Goal: Ask a question: Seek information or help from site administrators or community

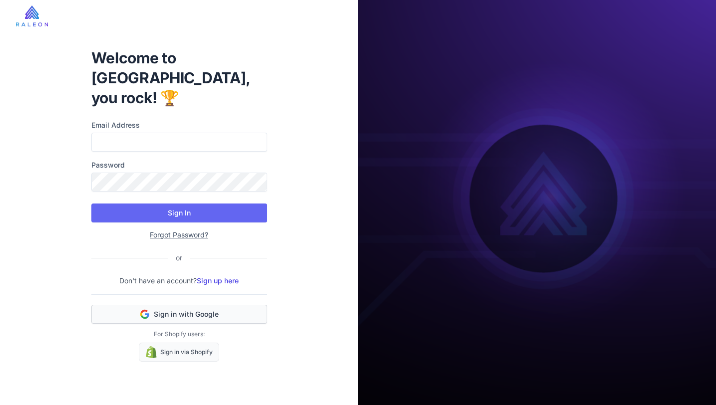
click at [195, 307] on button "Sign in with Google" at bounding box center [179, 314] width 176 height 19
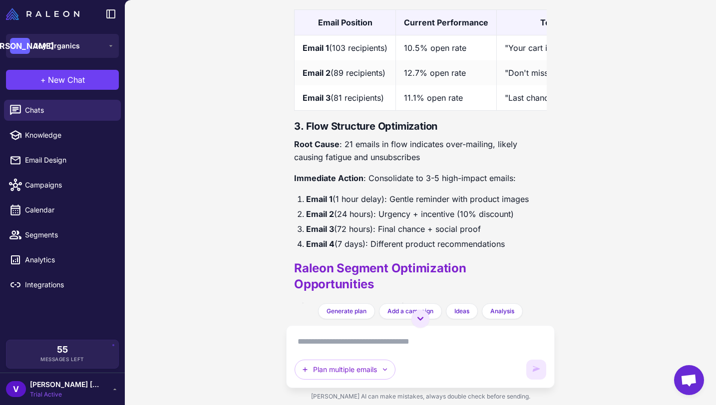
scroll to position [1618, 0]
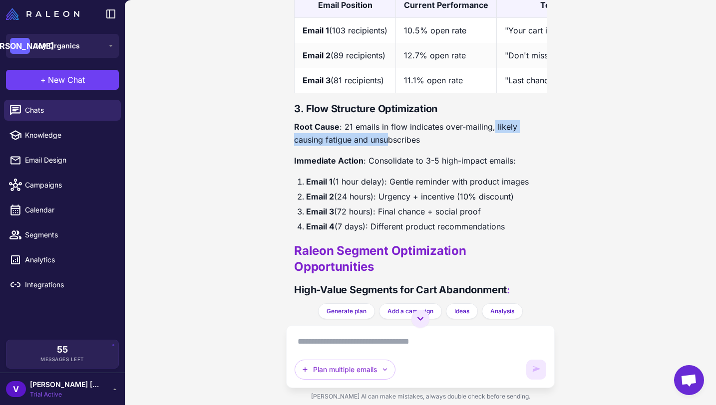
drag, startPoint x: 387, startPoint y: 149, endPoint x: 493, endPoint y: 144, distance: 105.9
click at [493, 144] on p "Root Cause : 21 emails in flow indicates over-mailing, likely causing fatigue a…" at bounding box center [420, 133] width 253 height 26
click at [435, 146] on p "Root Cause : 21 emails in flow indicates over-mailing, likely causing fatigue a…" at bounding box center [420, 133] width 253 height 26
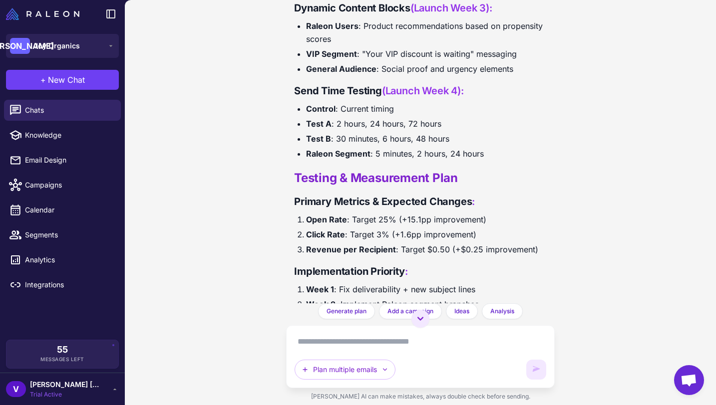
scroll to position [2493, 0]
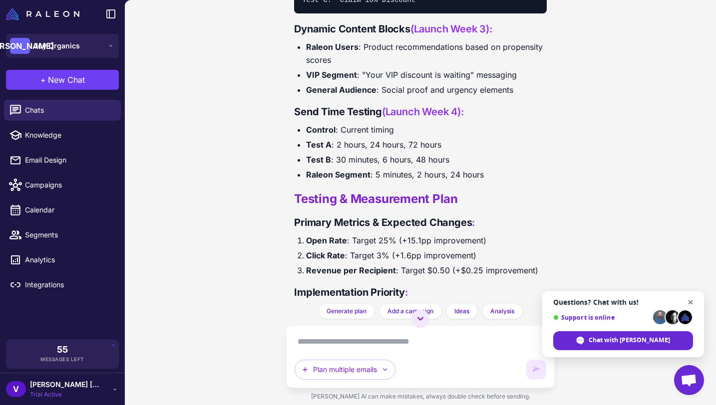
click at [690, 303] on span "Close chat" at bounding box center [690, 302] width 12 height 12
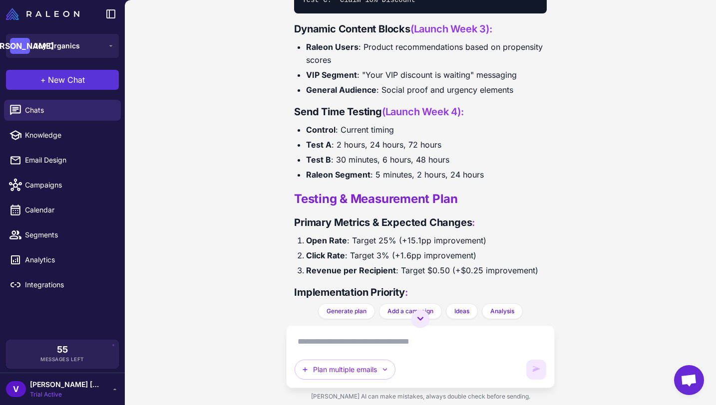
click at [45, 88] on button "+ New Chat" at bounding box center [62, 80] width 113 height 20
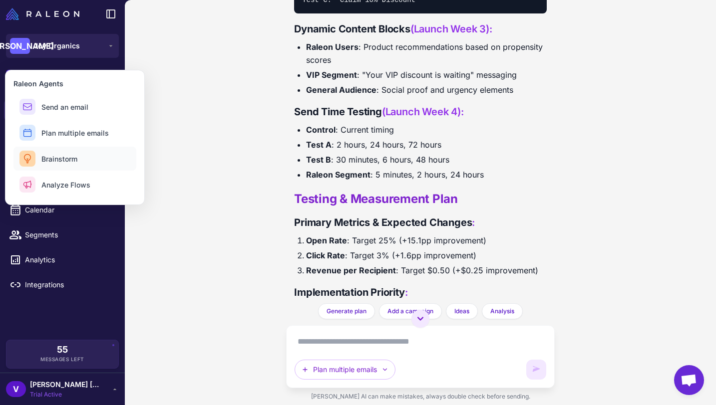
click at [56, 154] on span "Brainstorm" at bounding box center [59, 159] width 36 height 10
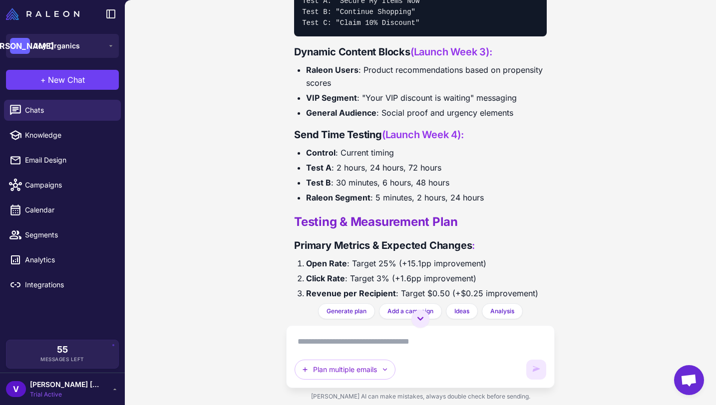
scroll to position [2508, 0]
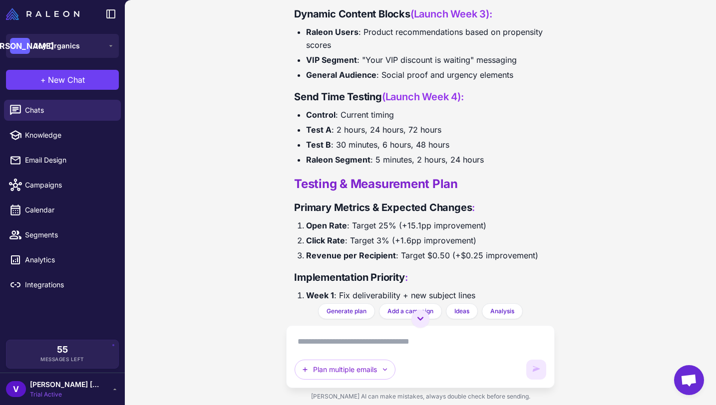
click at [355, 342] on textarea at bounding box center [420, 342] width 252 height 16
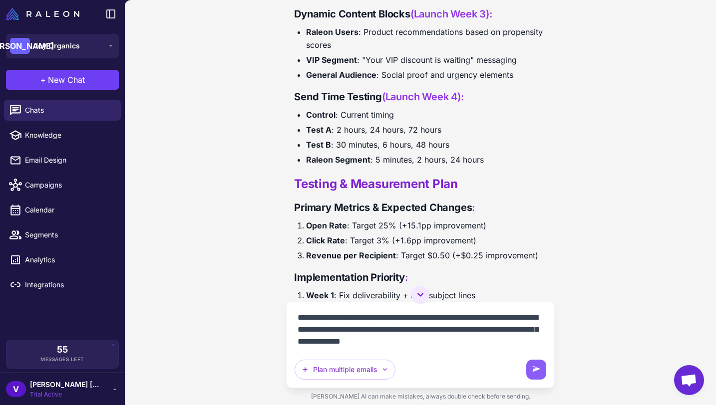
type textarea "**********"
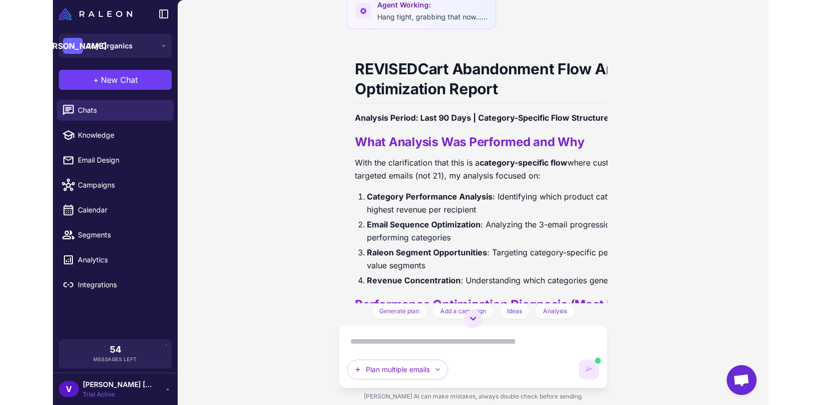
scroll to position [3424, 0]
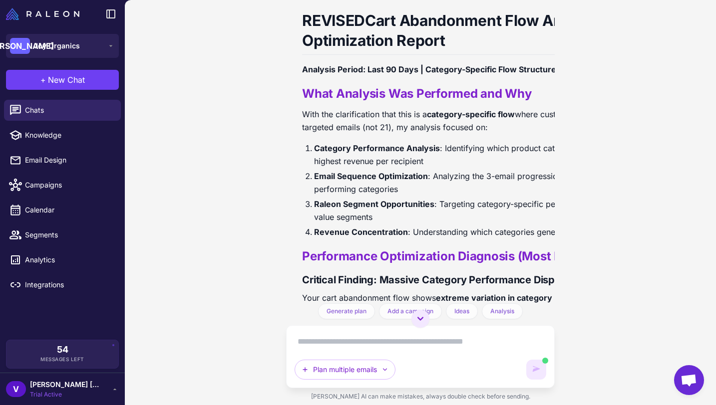
click at [627, 180] on div "Abandoned Cart Flow Optimization Analysis Today Examine my abandoned cart flow …" at bounding box center [420, 202] width 591 height 405
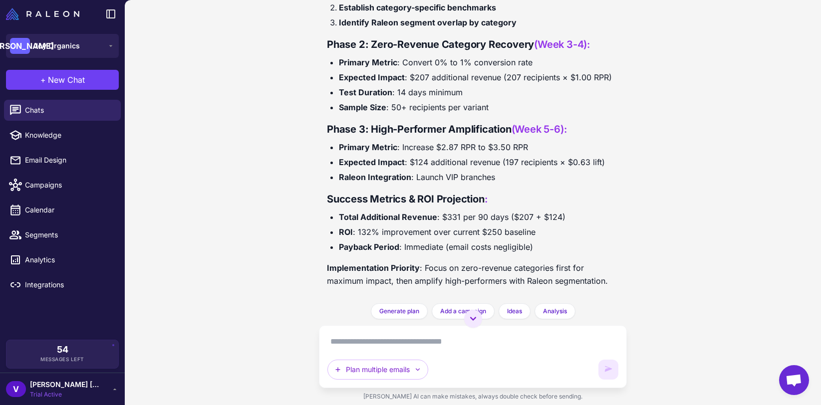
scroll to position [5487, 0]
click at [394, 341] on textarea at bounding box center [472, 342] width 291 height 16
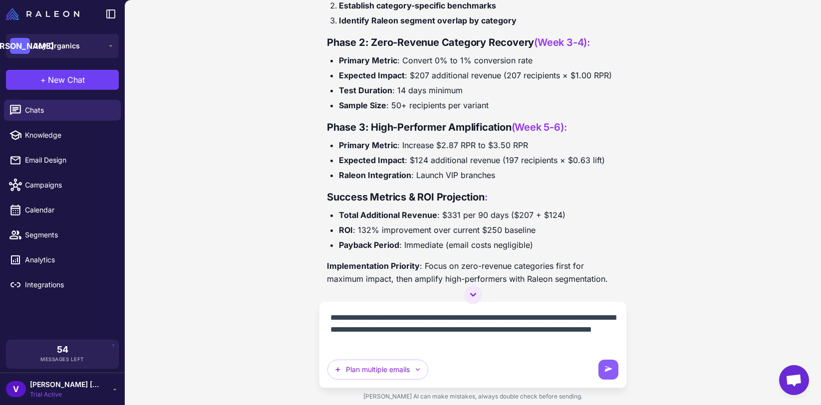
type textarea "**********"
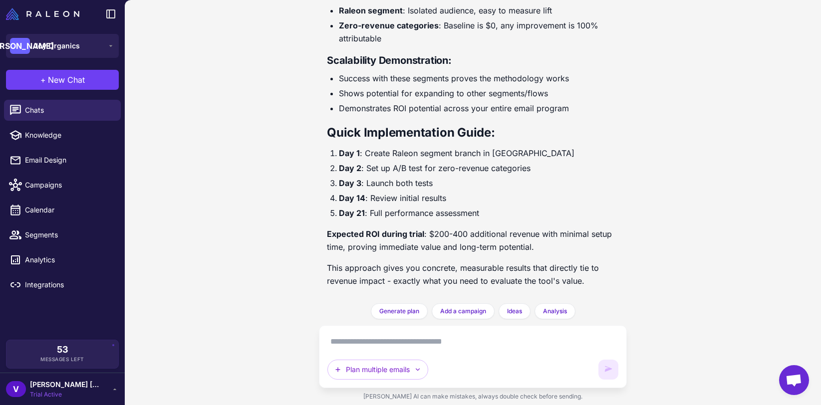
scroll to position [6757, 0]
click at [410, 336] on textarea at bounding box center [472, 342] width 291 height 16
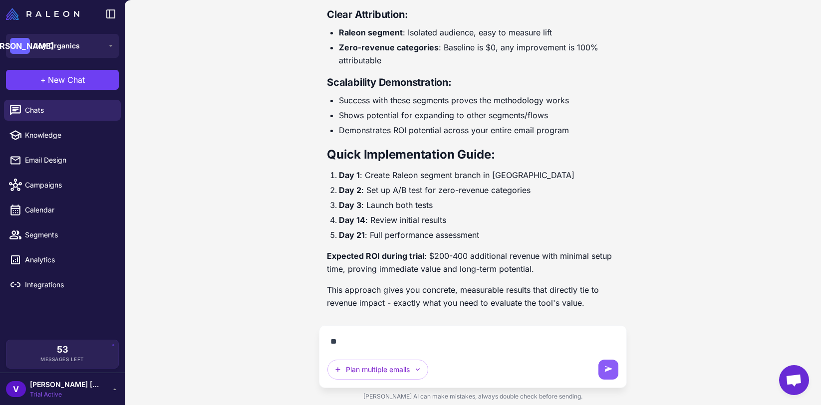
type textarea "*"
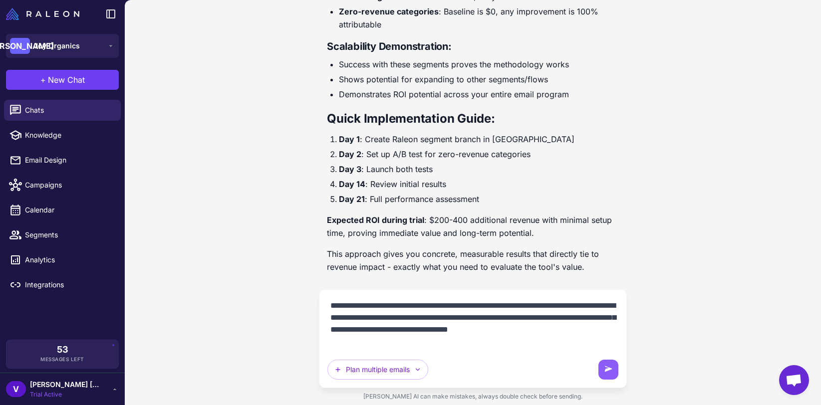
type textarea "**********"
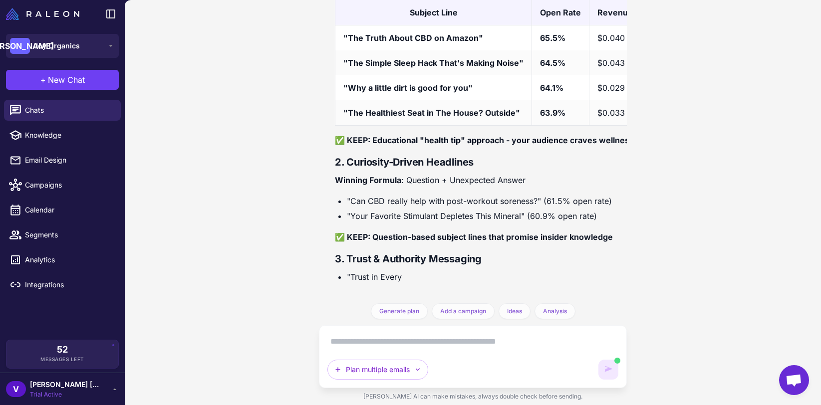
scroll to position [7554, 0]
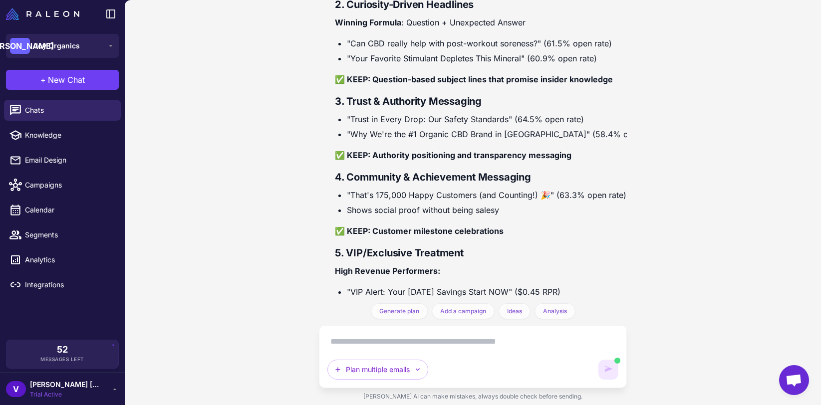
click at [670, 127] on div "Abandoned Cart Flow Optimization Analysis Today Examine my abandoned cart flow …" at bounding box center [473, 202] width 696 height 405
click at [515, 195] on div "Campaign Email Analysis: What's Turning Subscribers On vs. Off Analysis Period:…" at bounding box center [532, 6] width 395 height 631
click at [629, 188] on div "Abandoned Cart Flow Optimization Analysis Today Examine my abandoned cart flow …" at bounding box center [473, 202] width 696 height 405
click at [456, 55] on div "Campaign Email Analysis: What's Turning Subscribers On vs. Off Analysis Period:…" at bounding box center [532, 129] width 395 height 877
click at [629, 73] on div "Abandoned Cart Flow Optimization Analysis Today Examine my abandoned cart flow …" at bounding box center [473, 202] width 696 height 405
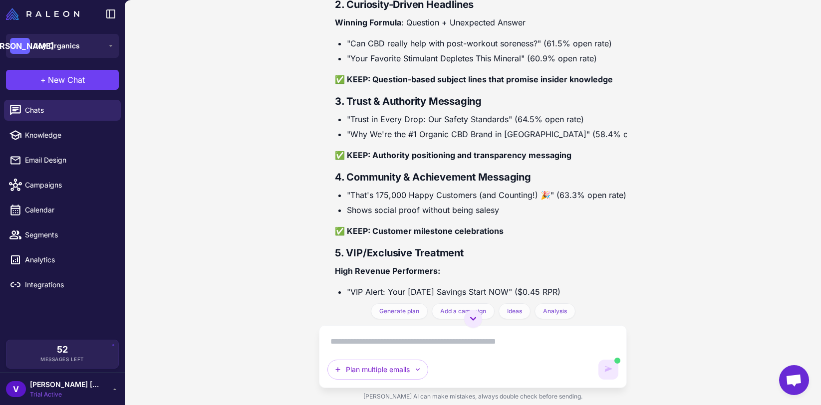
click at [652, 55] on div "Abandoned Cart Flow Optimization Analysis Today Examine my abandoned cart flow …" at bounding box center [473, 202] width 696 height 405
click at [468, 322] on icon at bounding box center [473, 319] width 12 height 12
click at [628, 120] on div "Abandoned Cart Flow Optimization Analysis Today Examine my abandoned cart flow …" at bounding box center [473, 202] width 696 height 405
click at [655, 331] on div "Abandoned Cart Flow Optimization Analysis Today Examine my abandoned cart flow …" at bounding box center [473, 202] width 696 height 405
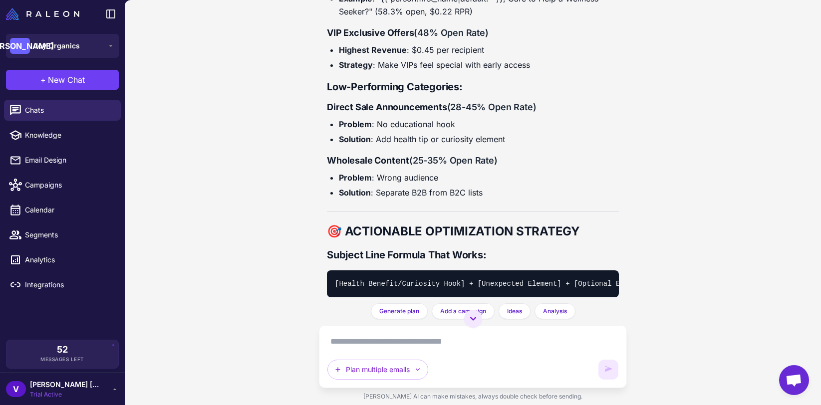
scroll to position [8675, 0]
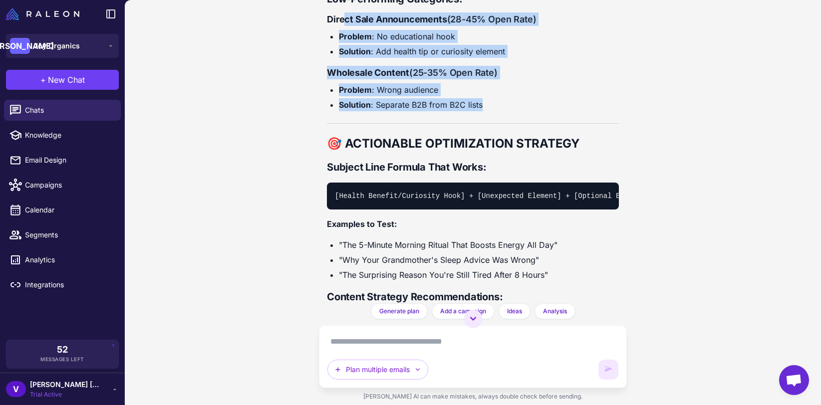
drag, startPoint x: 446, startPoint y: 267, endPoint x: 345, endPoint y: 178, distance: 134.7
click at [512, 43] on li "Problem : No educational hook" at bounding box center [479, 36] width 280 height 13
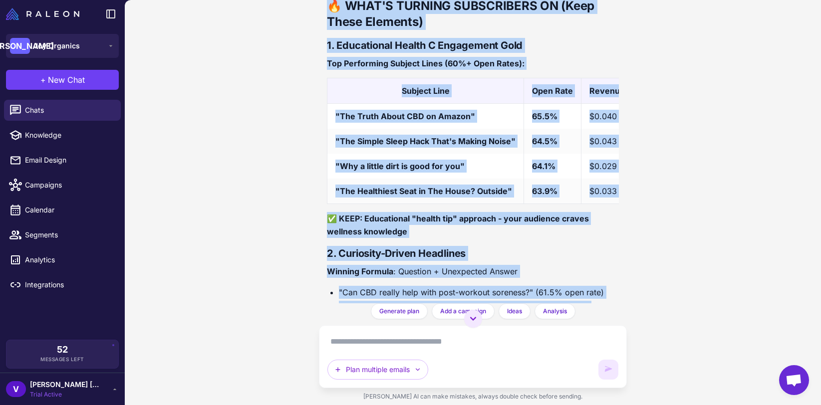
scroll to position [7314, 0]
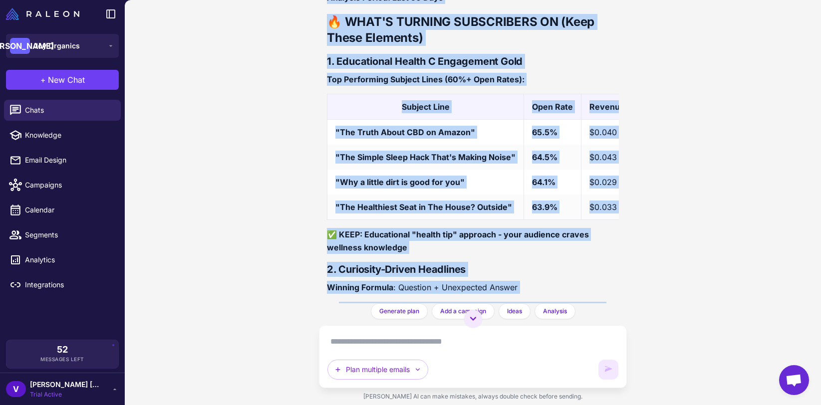
drag, startPoint x: 528, startPoint y: 279, endPoint x: 322, endPoint y: 105, distance: 270.2
click at [322, 105] on div "Abandoned Cart Flow Optimization Analysis Today Examine my abandoned cart flow …" at bounding box center [473, 151] width 308 height 303
copy div "Campaign Email Analysis: What's Turning Subscribers On vs. Off Analysis Period:…"
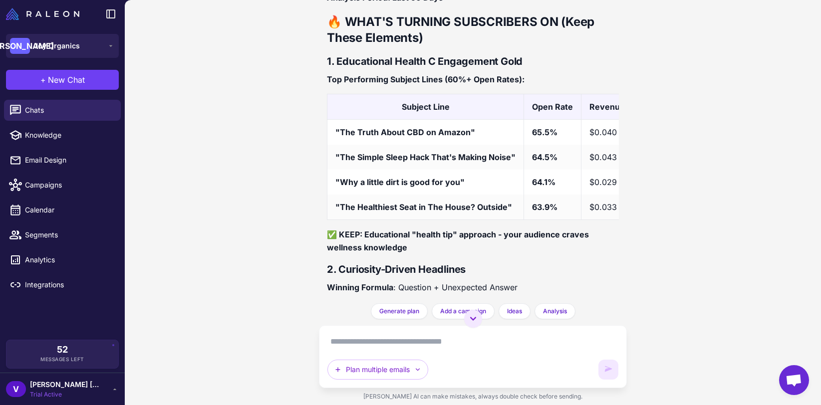
click at [355, 345] on textarea at bounding box center [472, 342] width 291 height 16
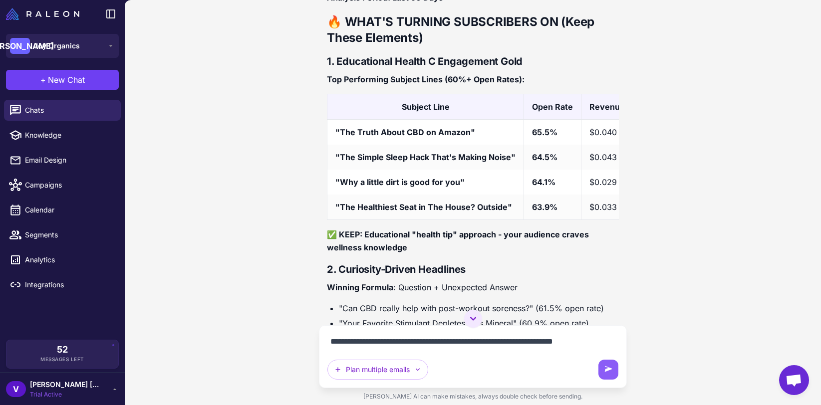
type textarea "**********"
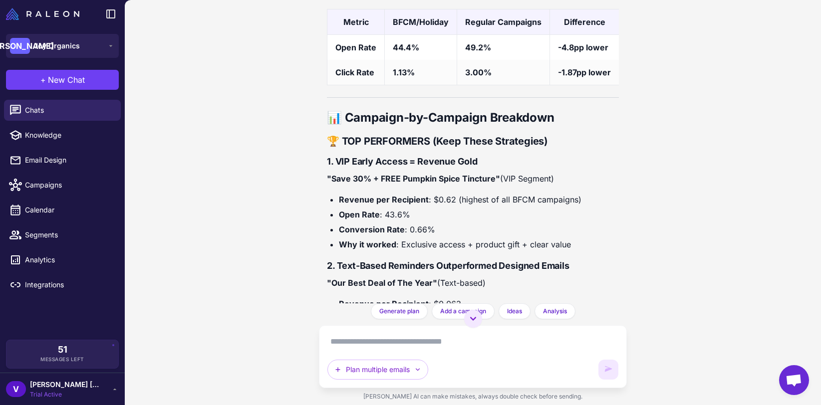
scroll to position [9884, 0]
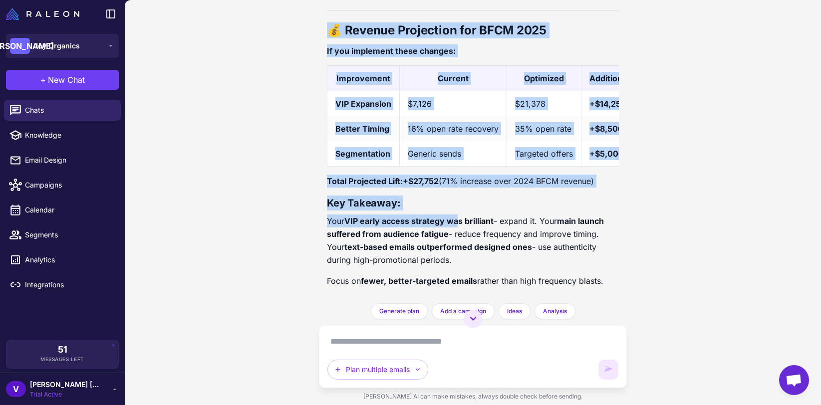
scroll to position [12012, 0]
drag, startPoint x: 328, startPoint y: 85, endPoint x: 640, endPoint y: 294, distance: 375.5
click at [640, 294] on div "Abandoned Cart Flow Optimization Analysis Today Examine my abandoned cart flow …" at bounding box center [473, 202] width 696 height 405
copy div "BFCM 2024 Campaign Analysis: Key Insights for This Year Analysis Period: Novemb…"
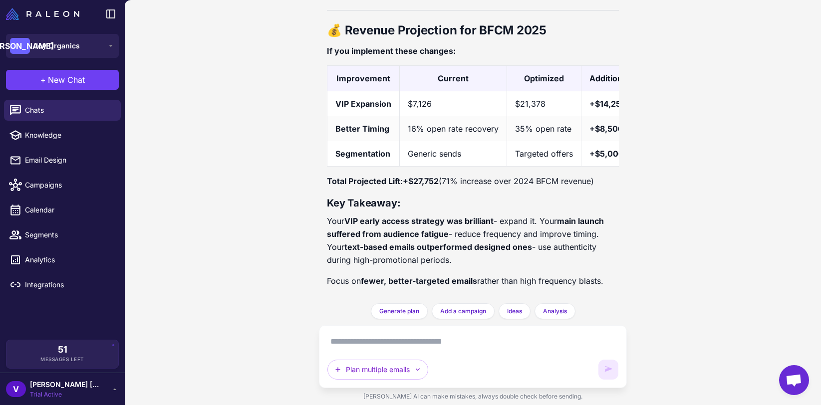
click at [349, 344] on textarea at bounding box center [472, 342] width 291 height 16
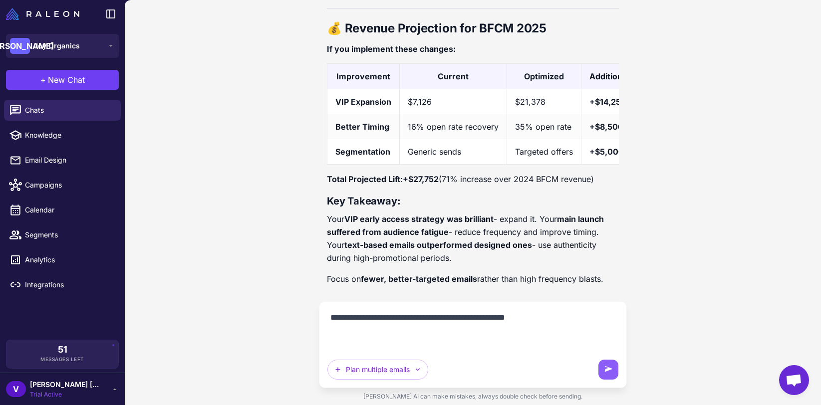
paste textarea "**********"
type textarea "**********"
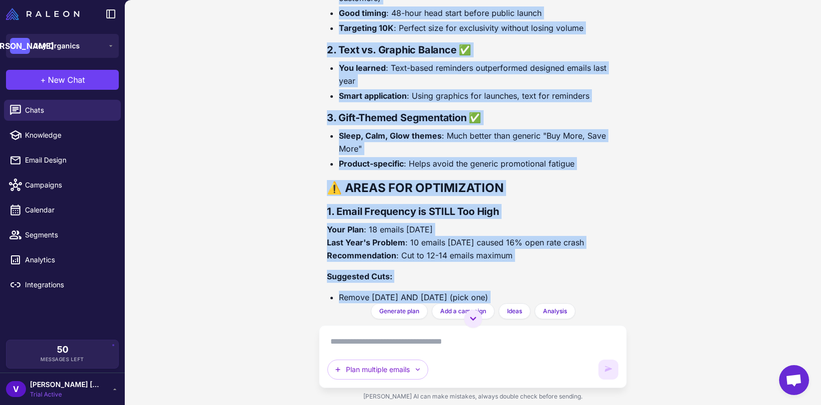
scroll to position [12669, 0]
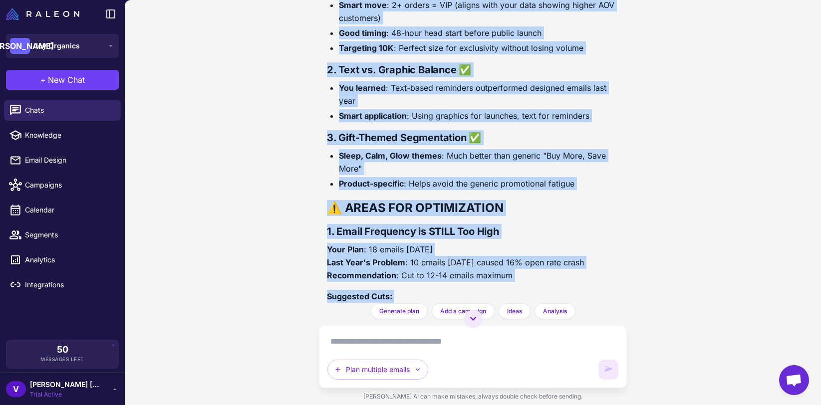
drag, startPoint x: 412, startPoint y: 284, endPoint x: 321, endPoint y: 151, distance: 161.3
click at [321, 151] on div "Abandoned Cart Flow Optimization Analysis Today Examine my abandoned cart flow …" at bounding box center [473, 151] width 308 height 303
copy div "🎯 What You're Doing RIGHT (Keep These) 1. VIP Early Access Strategy ✅ Smart mov…"
